Goal: Check status

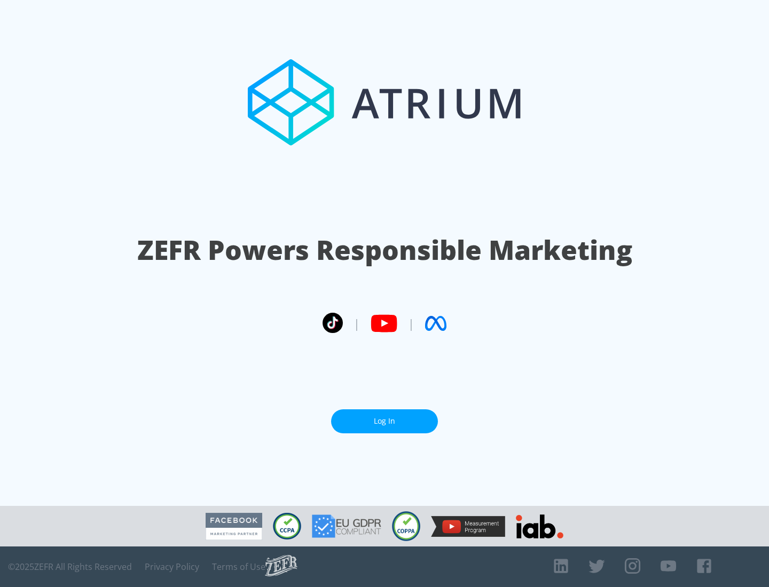
click at [384, 421] on link "Log In" at bounding box center [384, 422] width 107 height 24
